Goal: Task Accomplishment & Management: Manage account settings

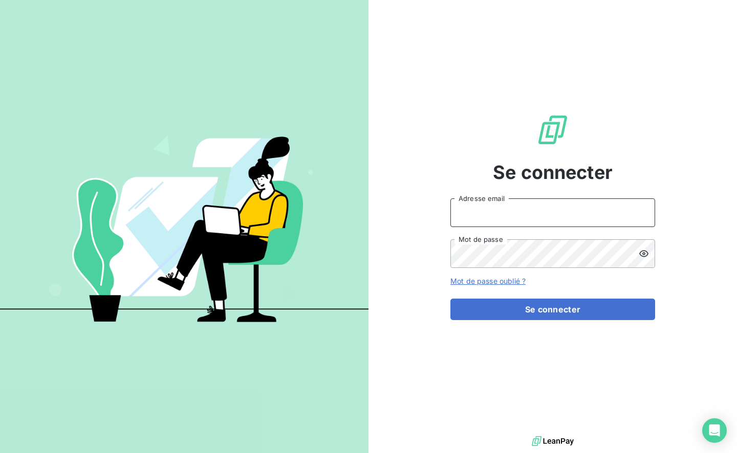
type input "[EMAIL_ADDRESS][DOMAIN_NAME]"
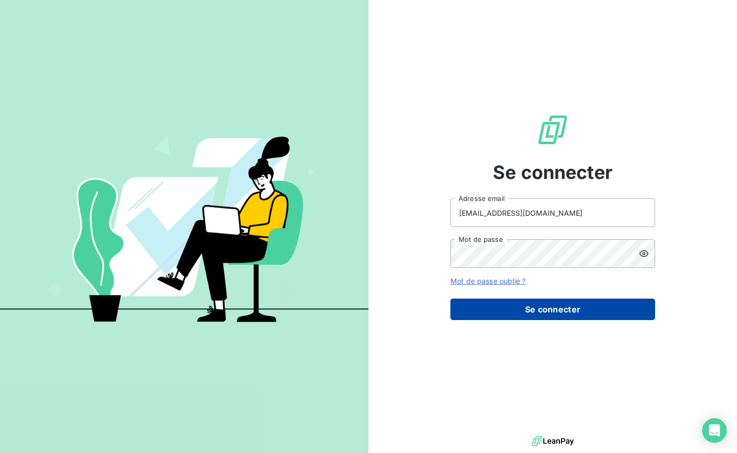
click at [516, 307] on button "Se connecter" at bounding box center [552, 309] width 205 height 21
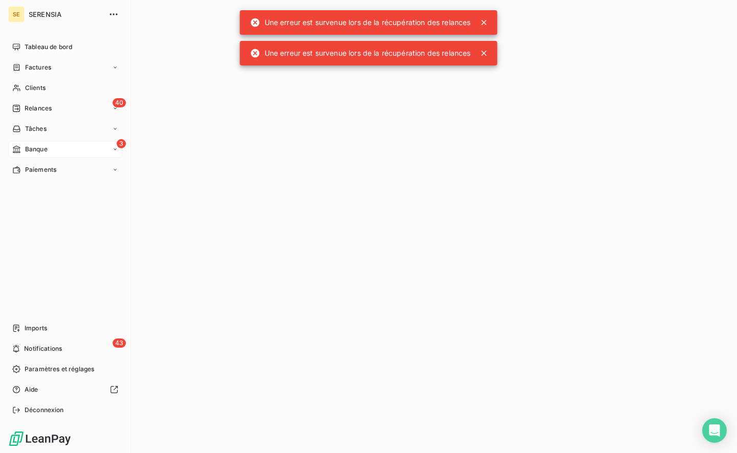
click at [37, 153] on span "Banque" at bounding box center [36, 149] width 23 height 9
